Goal: Transaction & Acquisition: Purchase product/service

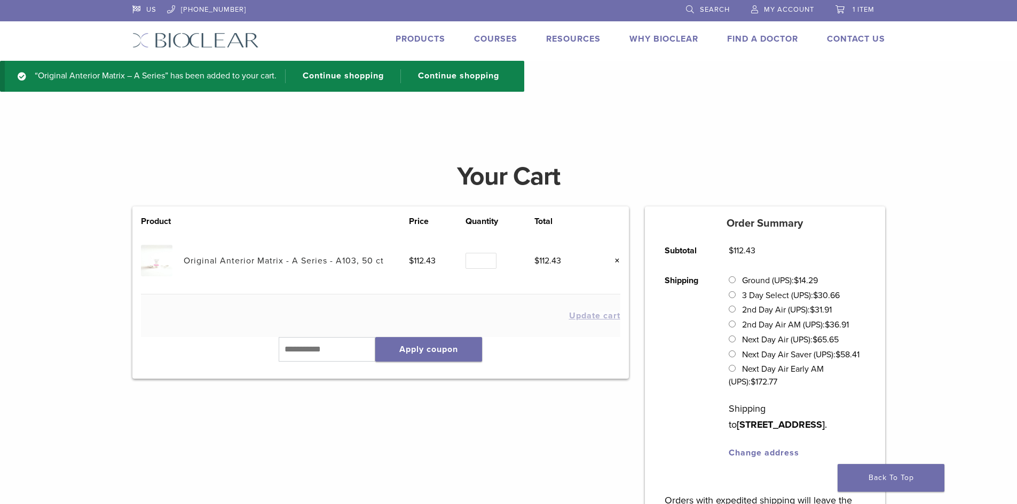
click at [846, 9] on link "1 item" at bounding box center [854, 8] width 39 height 16
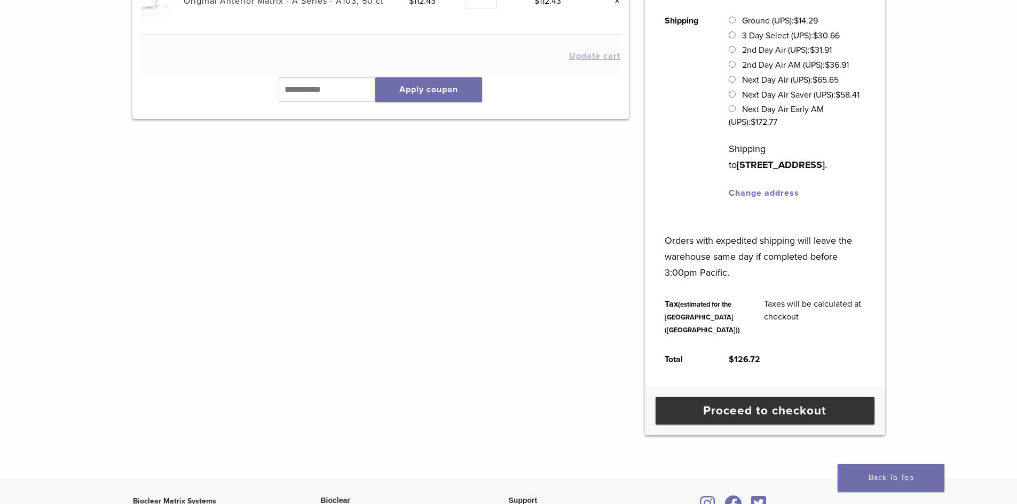
scroll to position [267, 0]
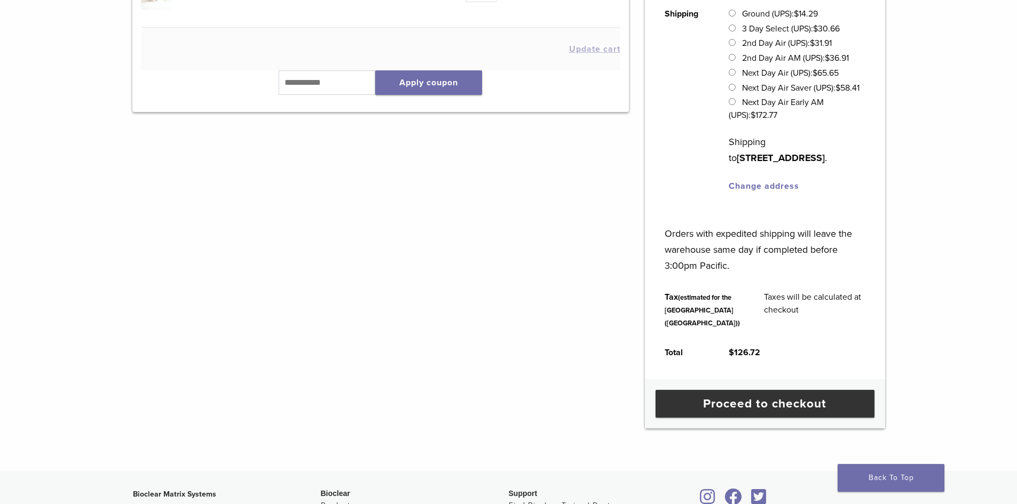
click at [835, 415] on div "Proceed to checkout" at bounding box center [765, 403] width 240 height 49
click at [835, 418] on link "Proceed to checkout" at bounding box center [764, 404] width 219 height 28
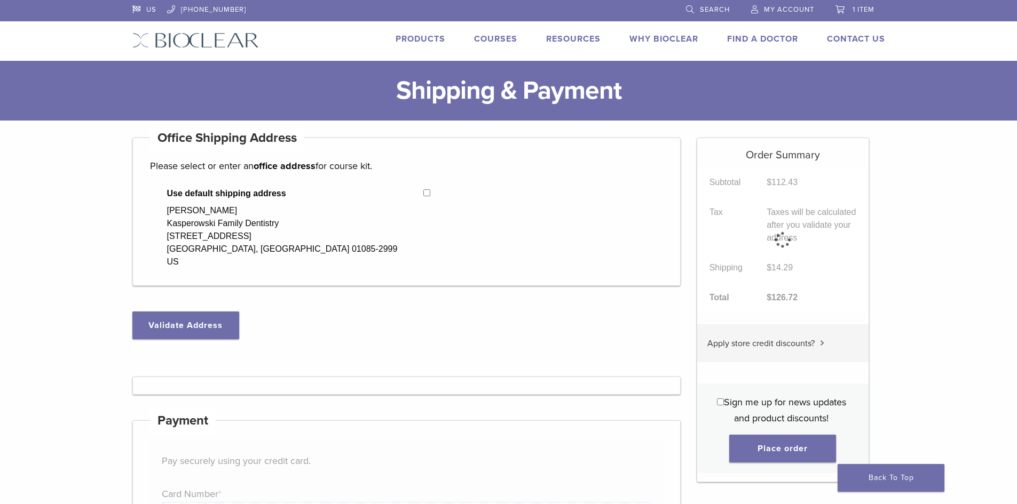
select select "**"
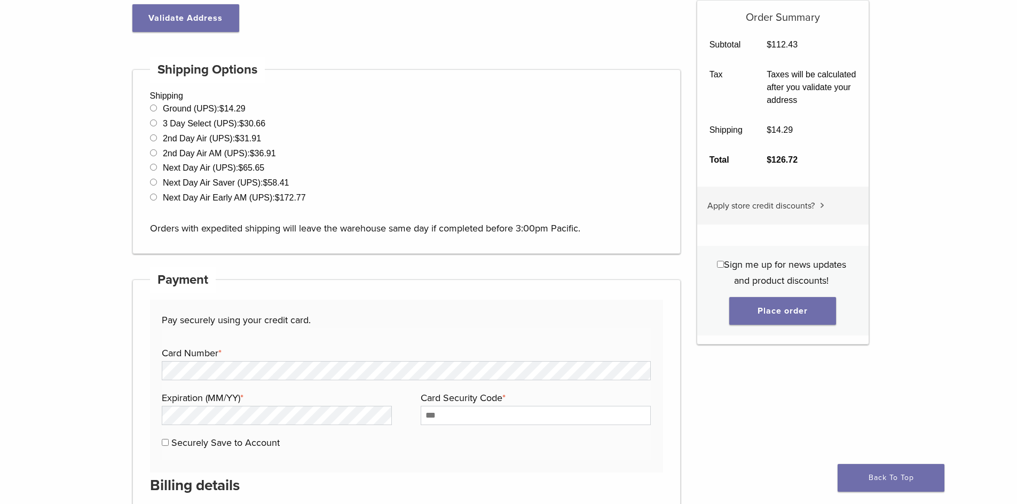
scroll to position [320, 0]
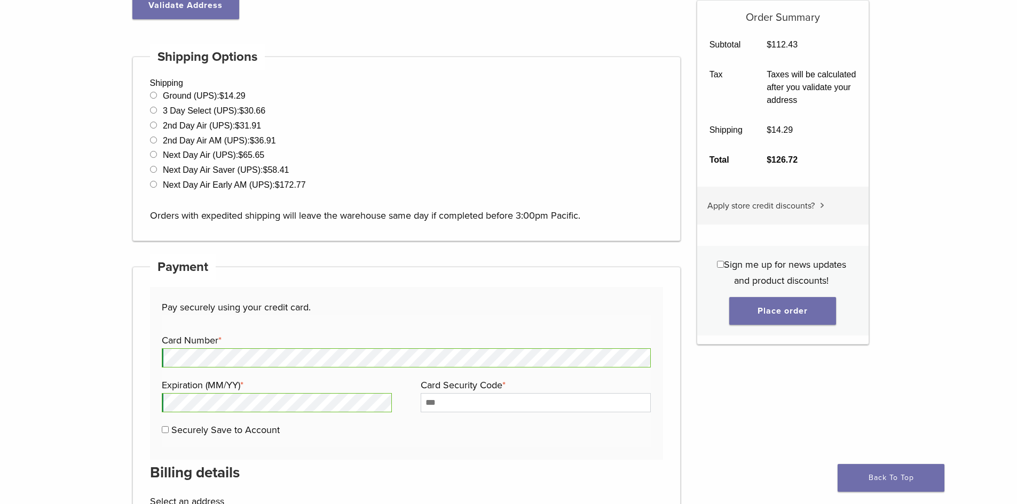
click at [501, 391] on label "Card Security Code *" at bounding box center [533, 385] width 227 height 16
click at [501, 393] on input "Card Security Code *" at bounding box center [535, 402] width 230 height 19
click at [506, 398] on input "Card Security Code *" at bounding box center [535, 402] width 230 height 19
type input "***"
click at [819, 393] on div "Order Summary Subtotal $ 112.43 Tax Taxes will be calculated after you validate…" at bounding box center [782, 474] width 172 height 1312
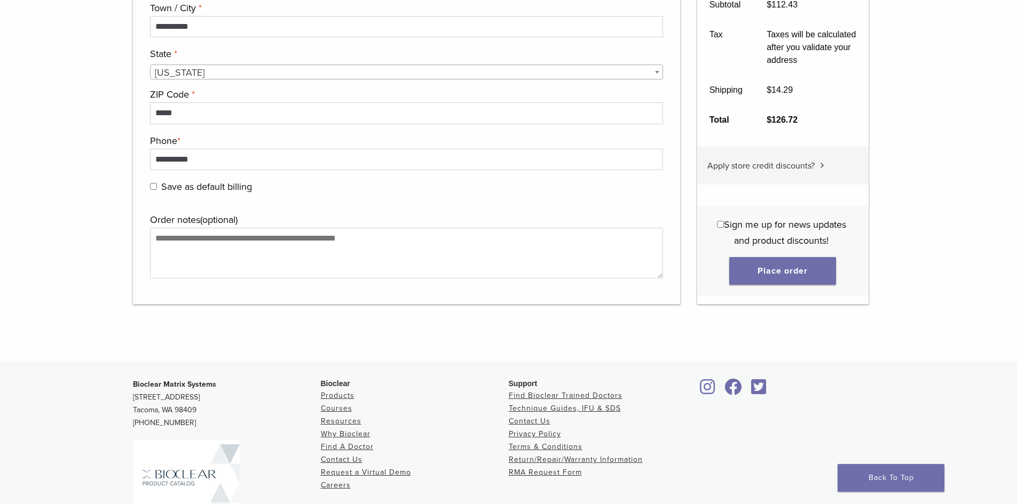
scroll to position [1121, 0]
click at [763, 271] on button "Place order" at bounding box center [782, 270] width 107 height 28
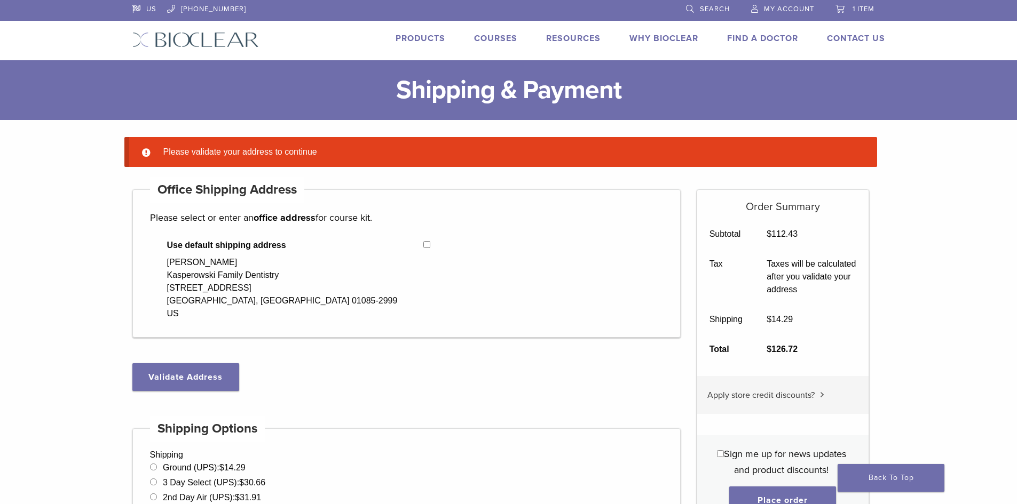
scroll to position [0, 0]
click at [236, 380] on button "Validate Address" at bounding box center [185, 378] width 107 height 28
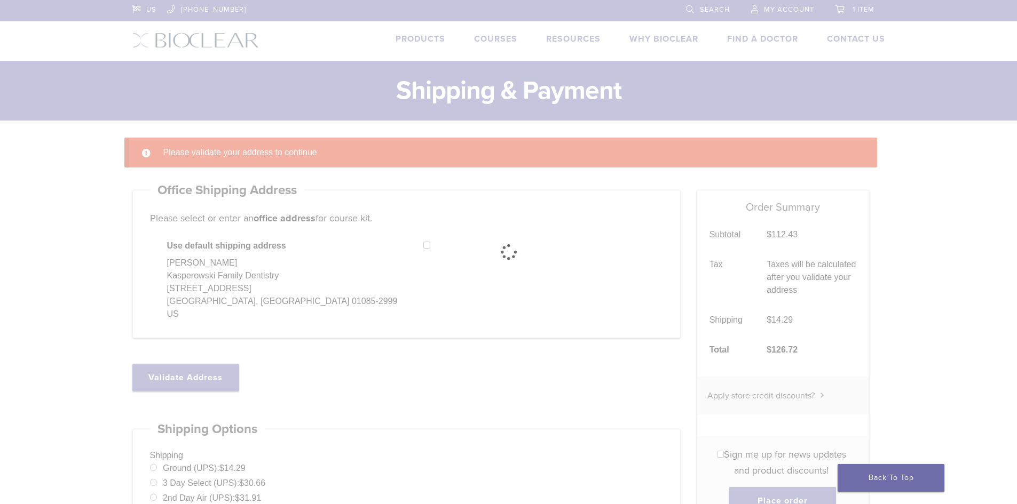
select select "**"
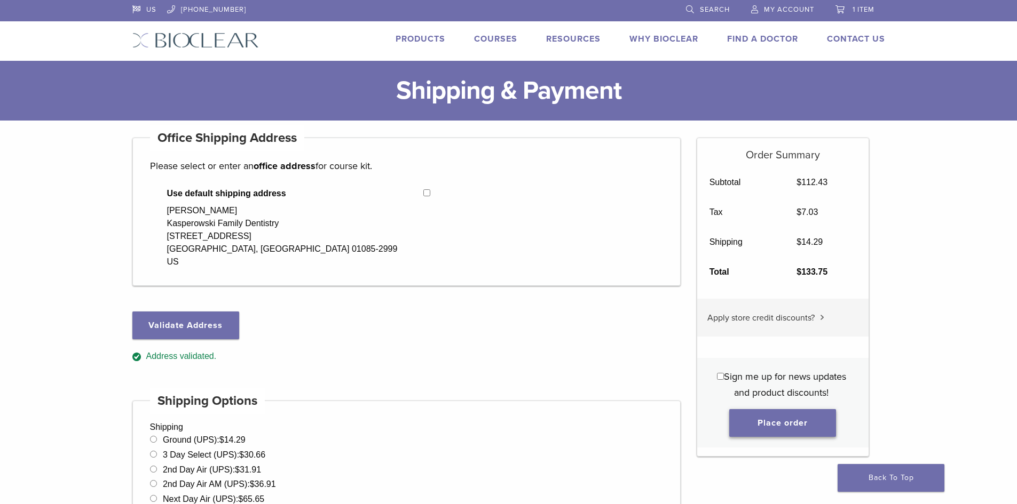
click at [811, 419] on button "Place order" at bounding box center [782, 423] width 107 height 28
